Goal: Find specific page/section: Find specific page/section

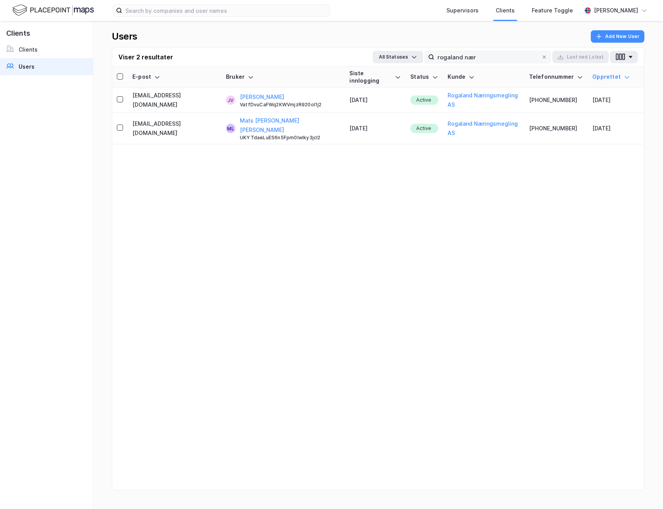
click at [506, 58] on input "rogaland nær" at bounding box center [487, 57] width 107 height 12
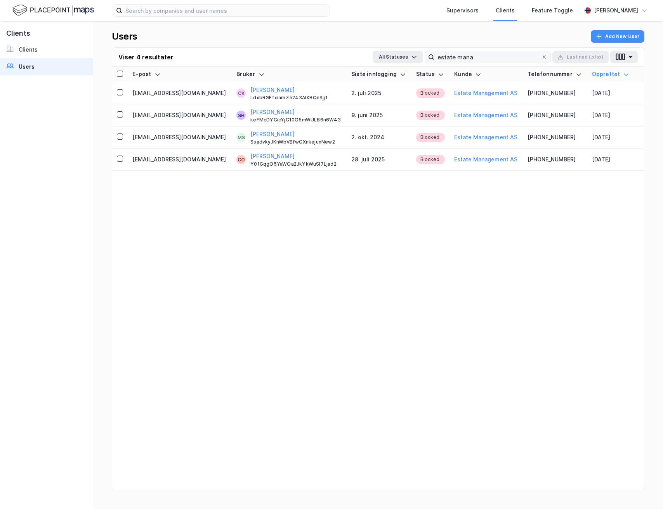
click at [475, 60] on input "estate mana" at bounding box center [487, 57] width 107 height 12
click at [487, 64] on div "Viser 4 resultater All Statuses estate mana Last ned (.xlsx)" at bounding box center [378, 57] width 532 height 19
click at [486, 57] on input "estate mana" at bounding box center [487, 57] width 107 height 12
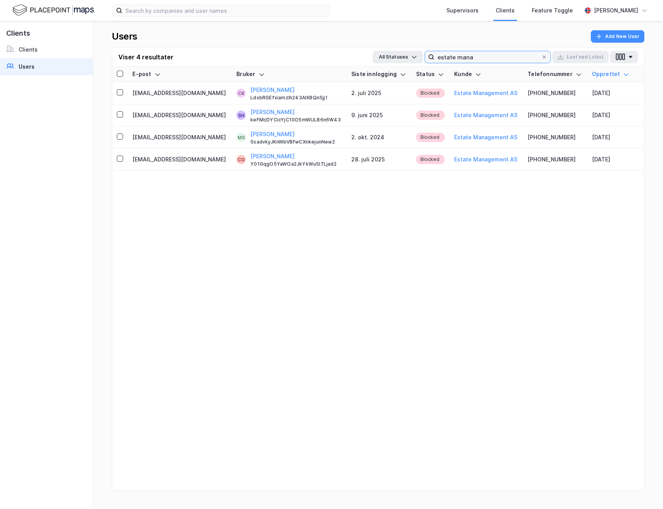
click at [486, 57] on input "estate mana" at bounding box center [487, 57] width 107 height 12
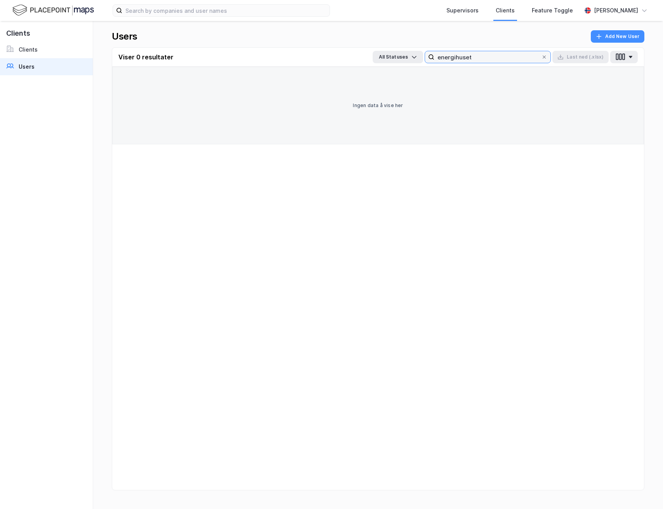
type input "energihuset"
